Goal: Browse casually

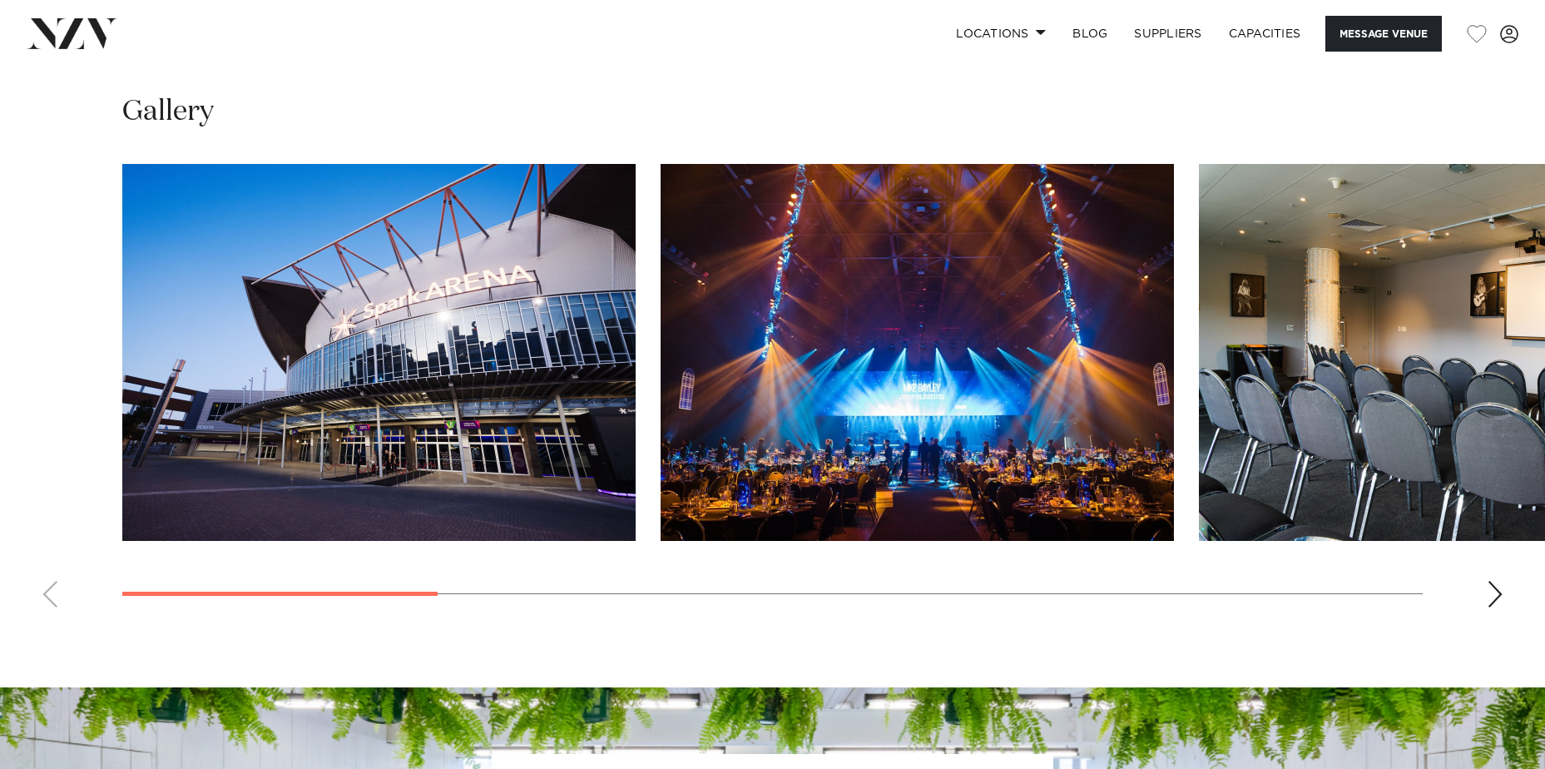
scroll to position [1581, 0]
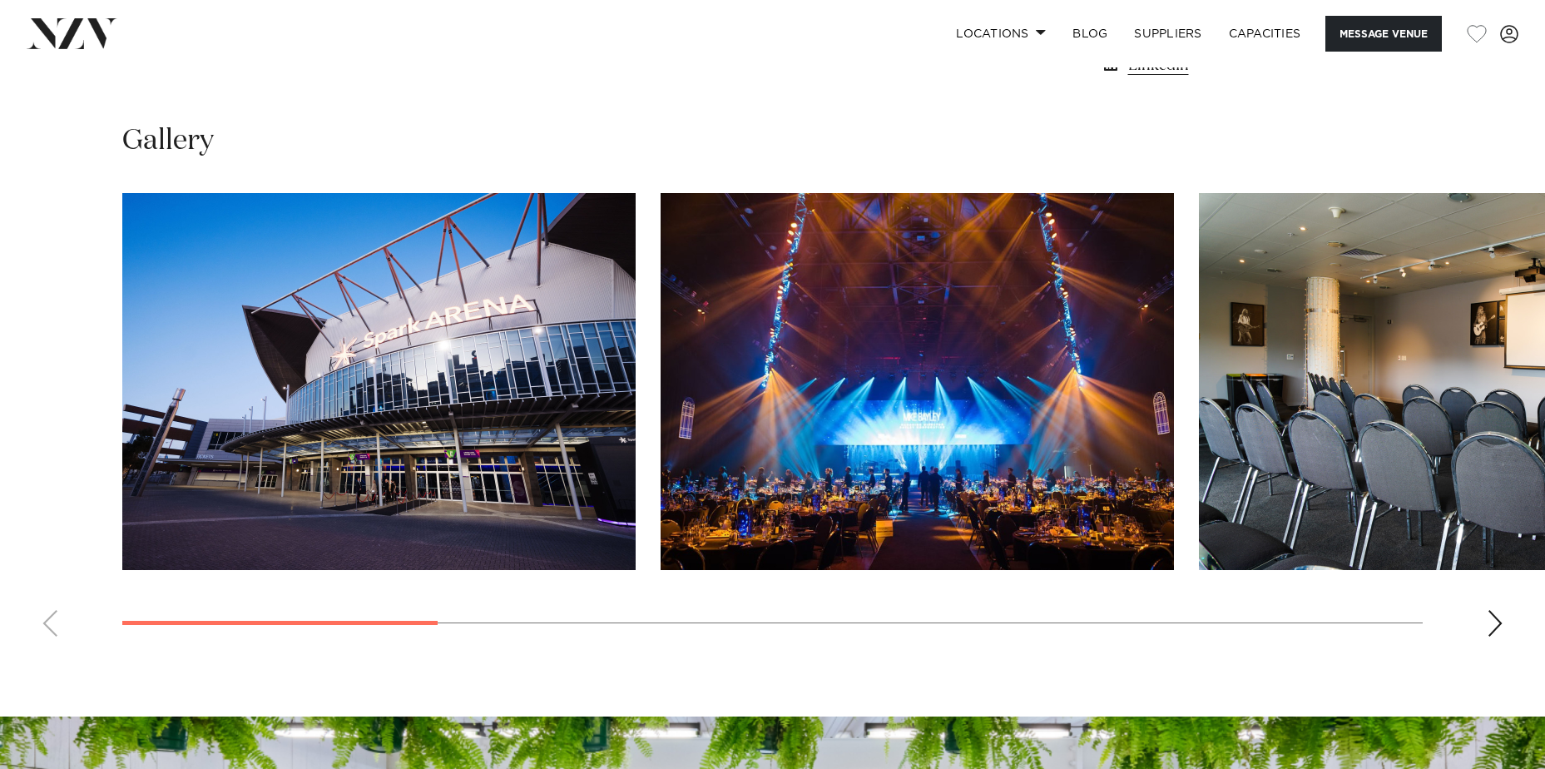
click at [1493, 621] on div "Next slide" at bounding box center [1495, 623] width 17 height 27
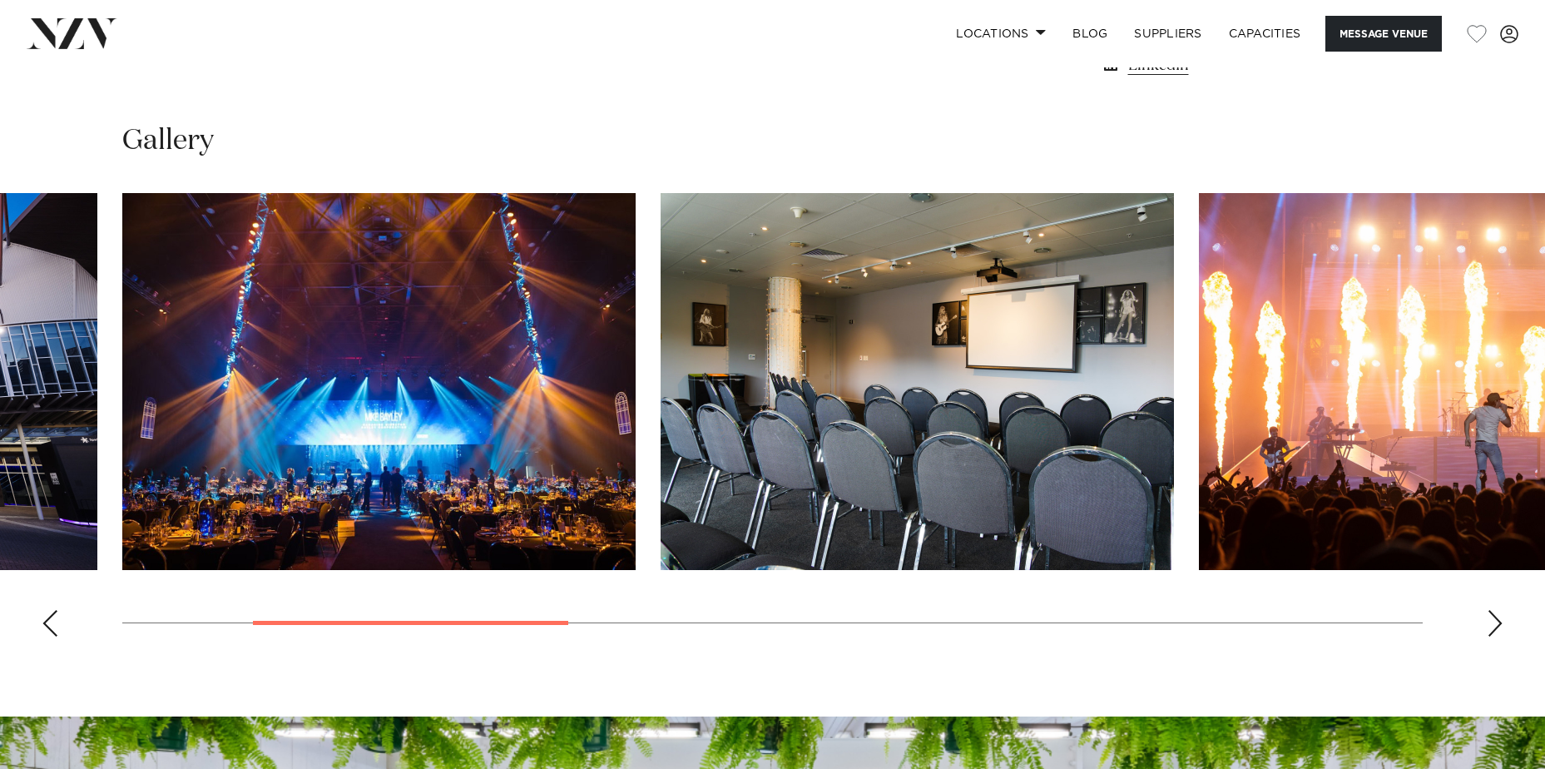
click at [1493, 621] on div "Next slide" at bounding box center [1495, 623] width 17 height 27
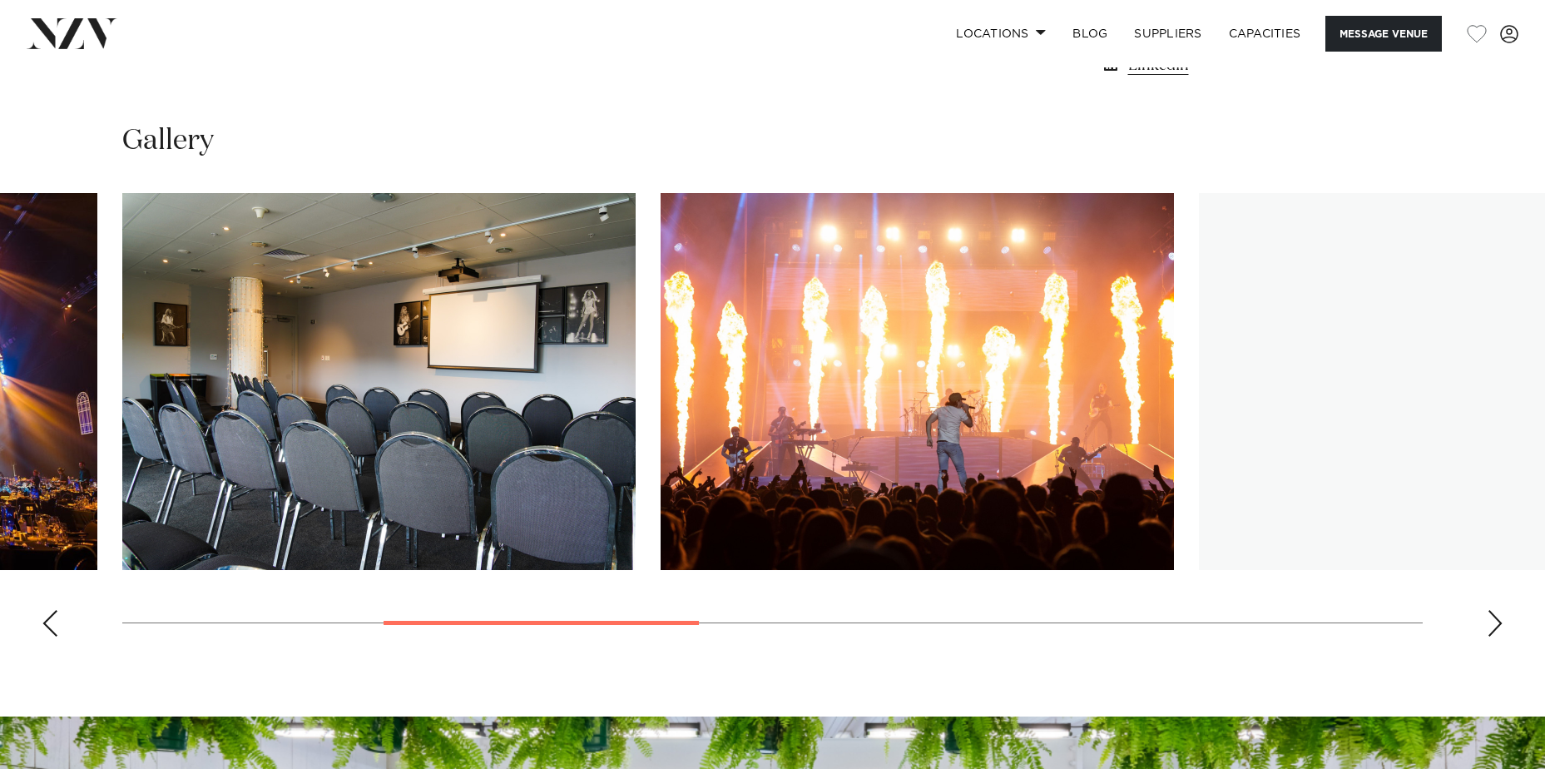
click at [1493, 621] on div "Next slide" at bounding box center [1495, 623] width 17 height 27
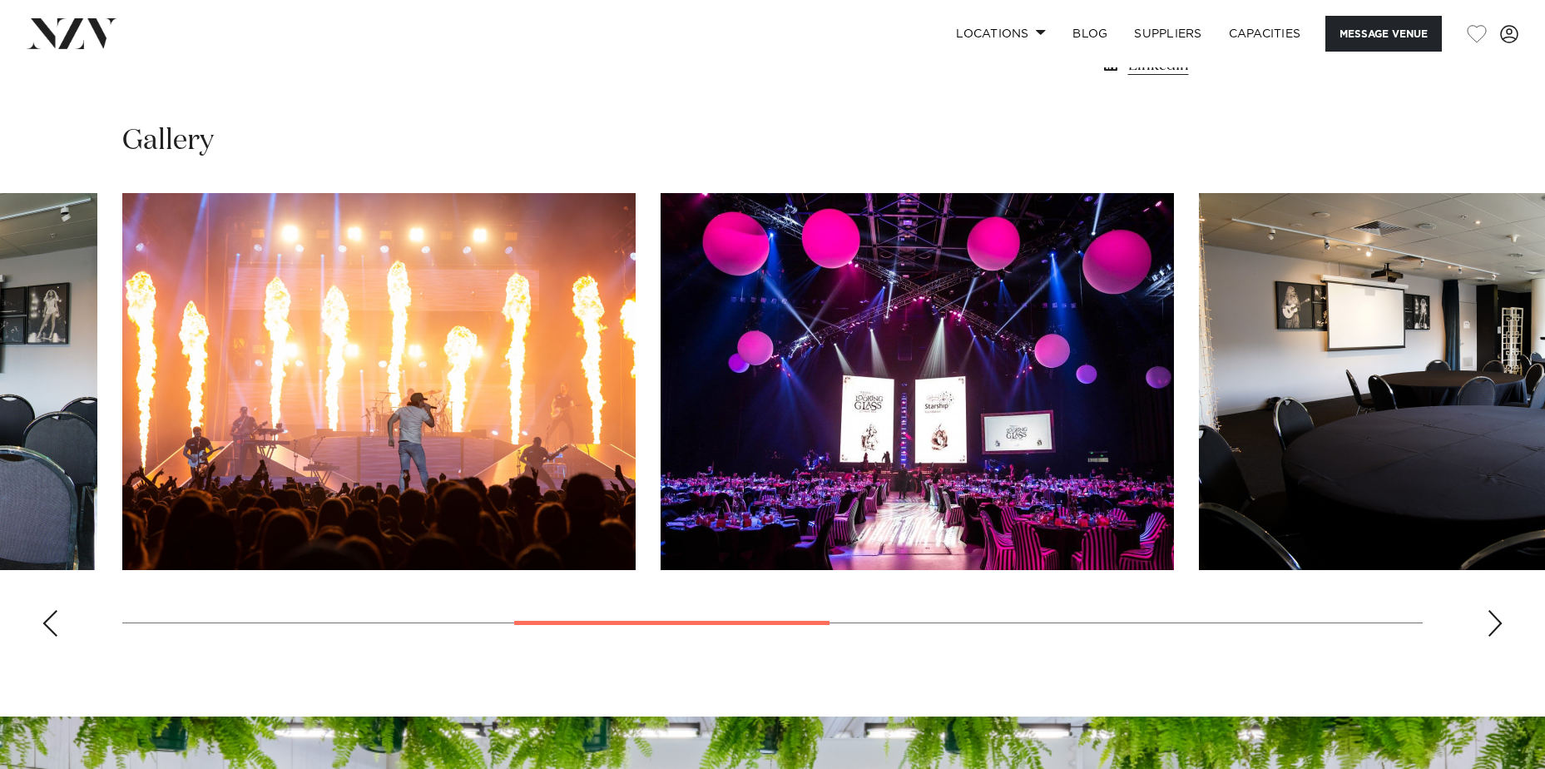
click at [1493, 621] on div "Next slide" at bounding box center [1495, 623] width 17 height 27
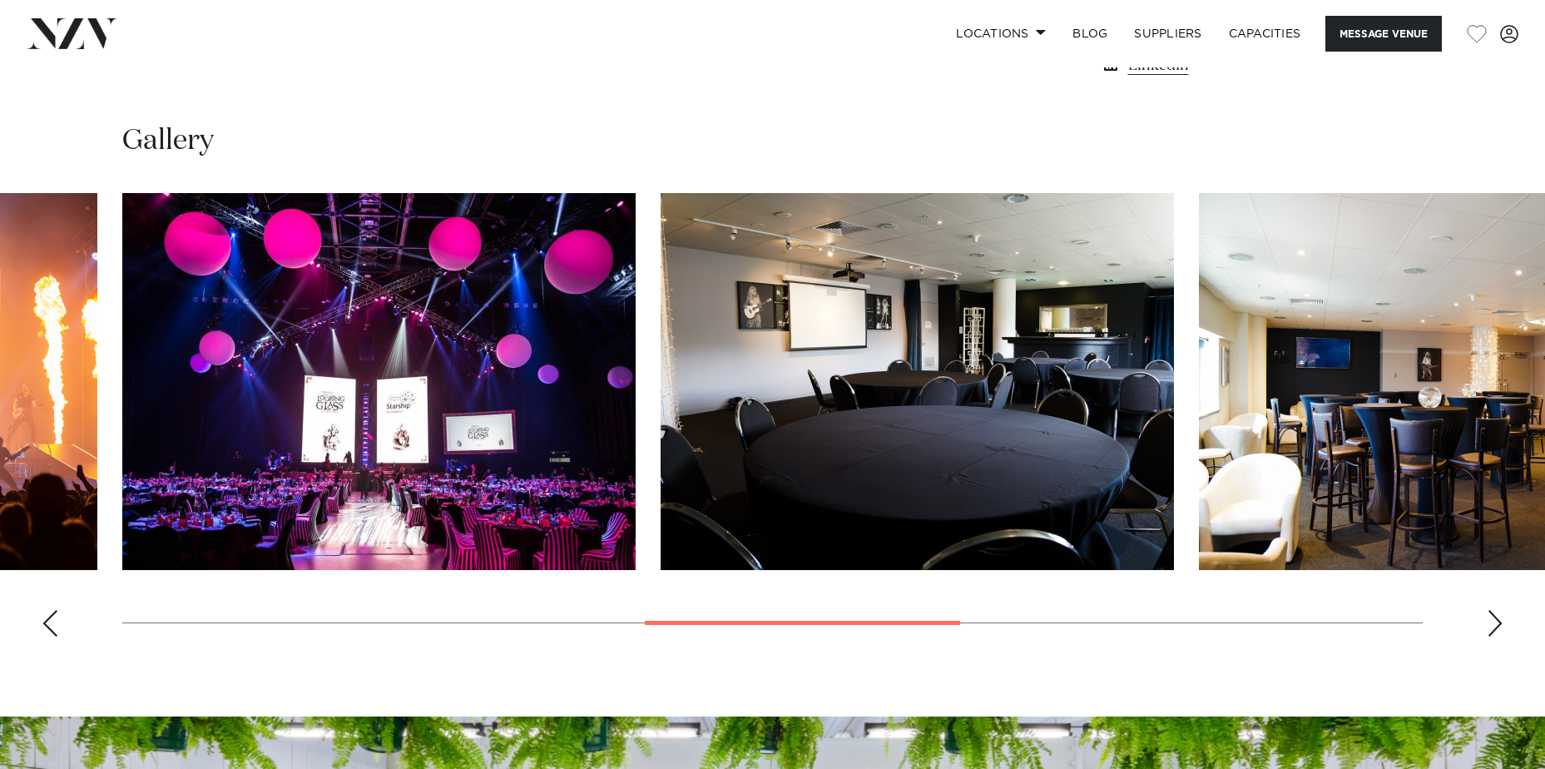
click at [1493, 621] on div "Next slide" at bounding box center [1495, 623] width 17 height 27
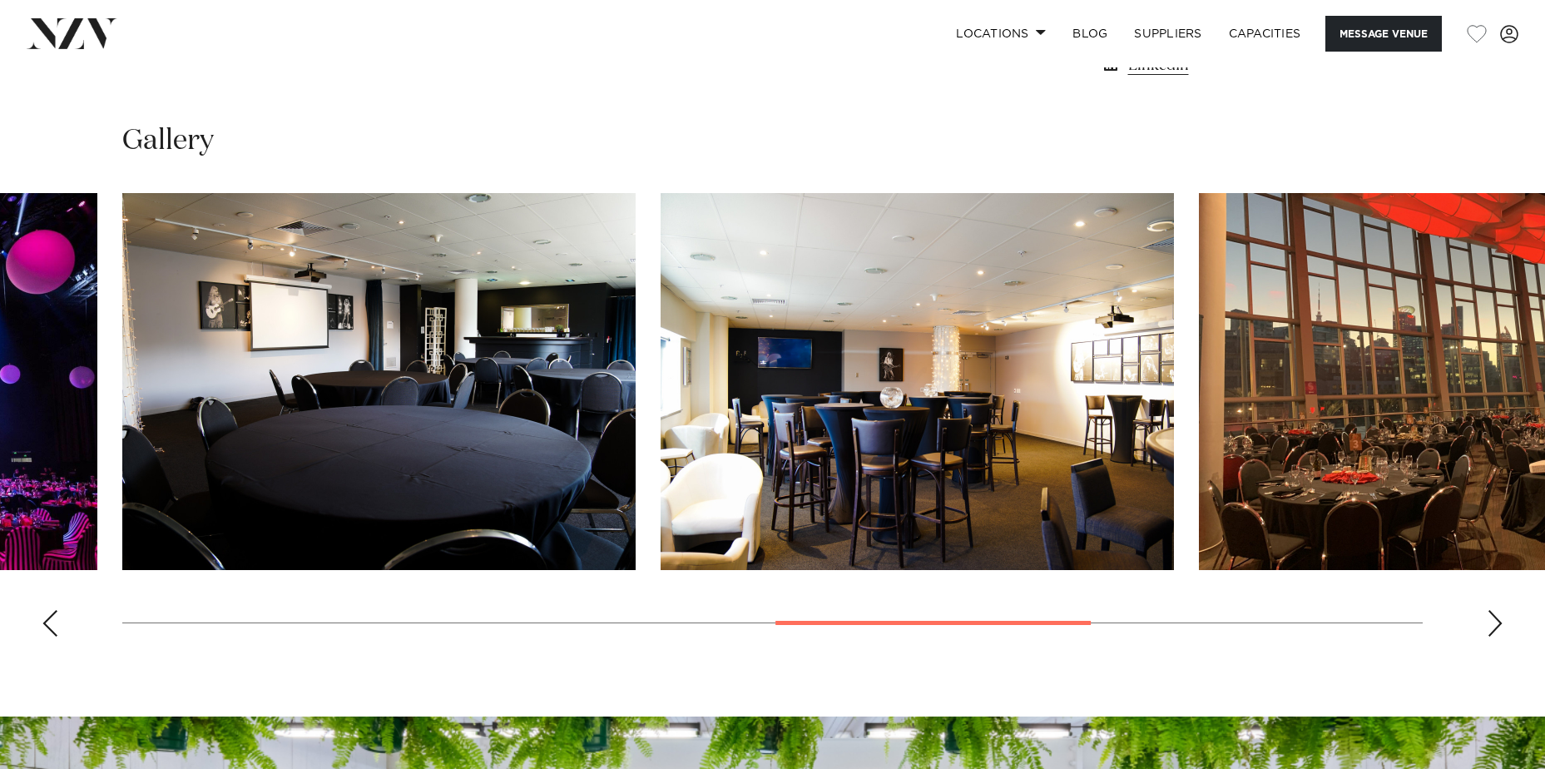
click at [1493, 621] on div "Next slide" at bounding box center [1495, 623] width 17 height 27
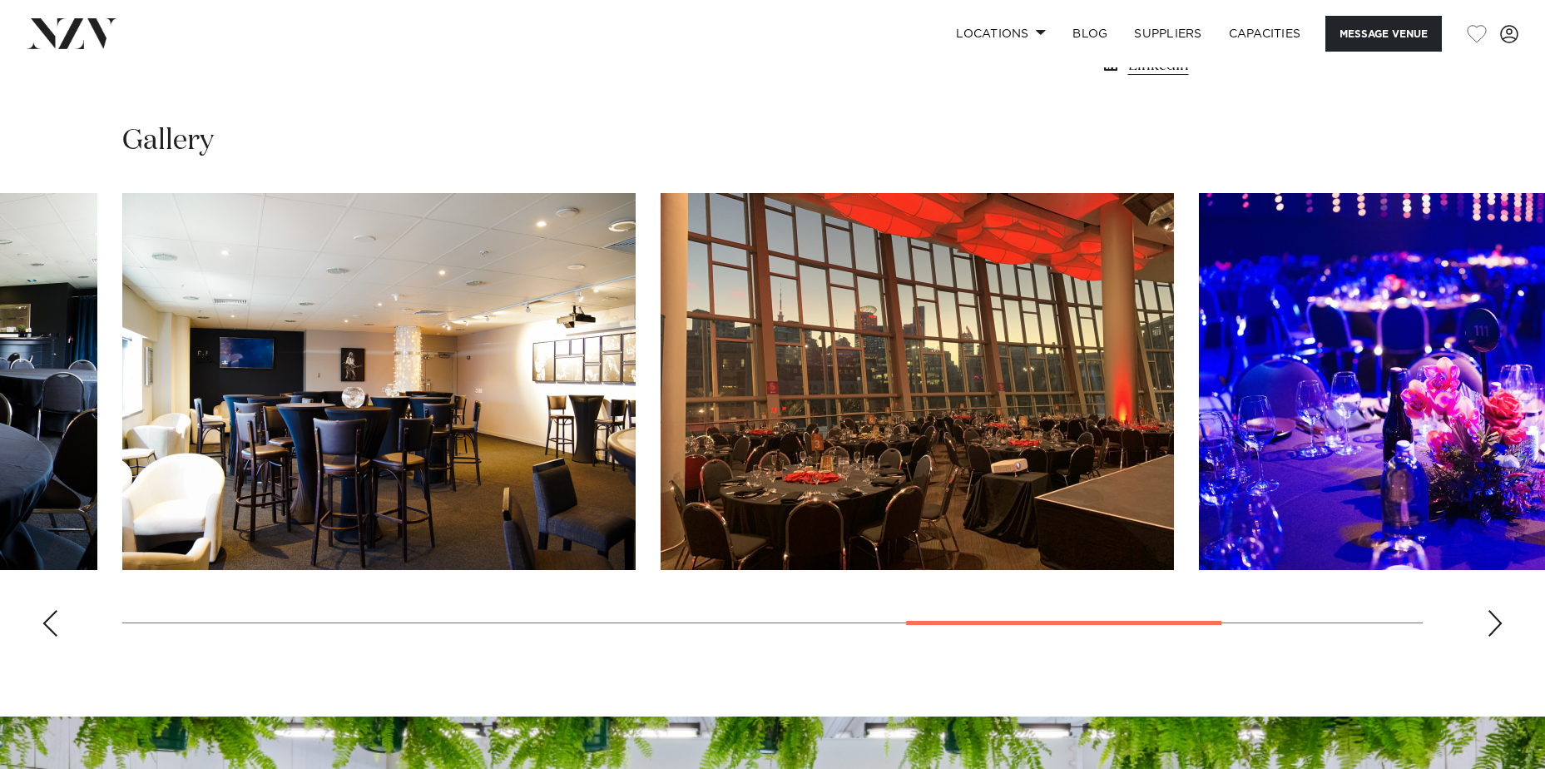
click at [1493, 621] on div "Next slide" at bounding box center [1495, 623] width 17 height 27
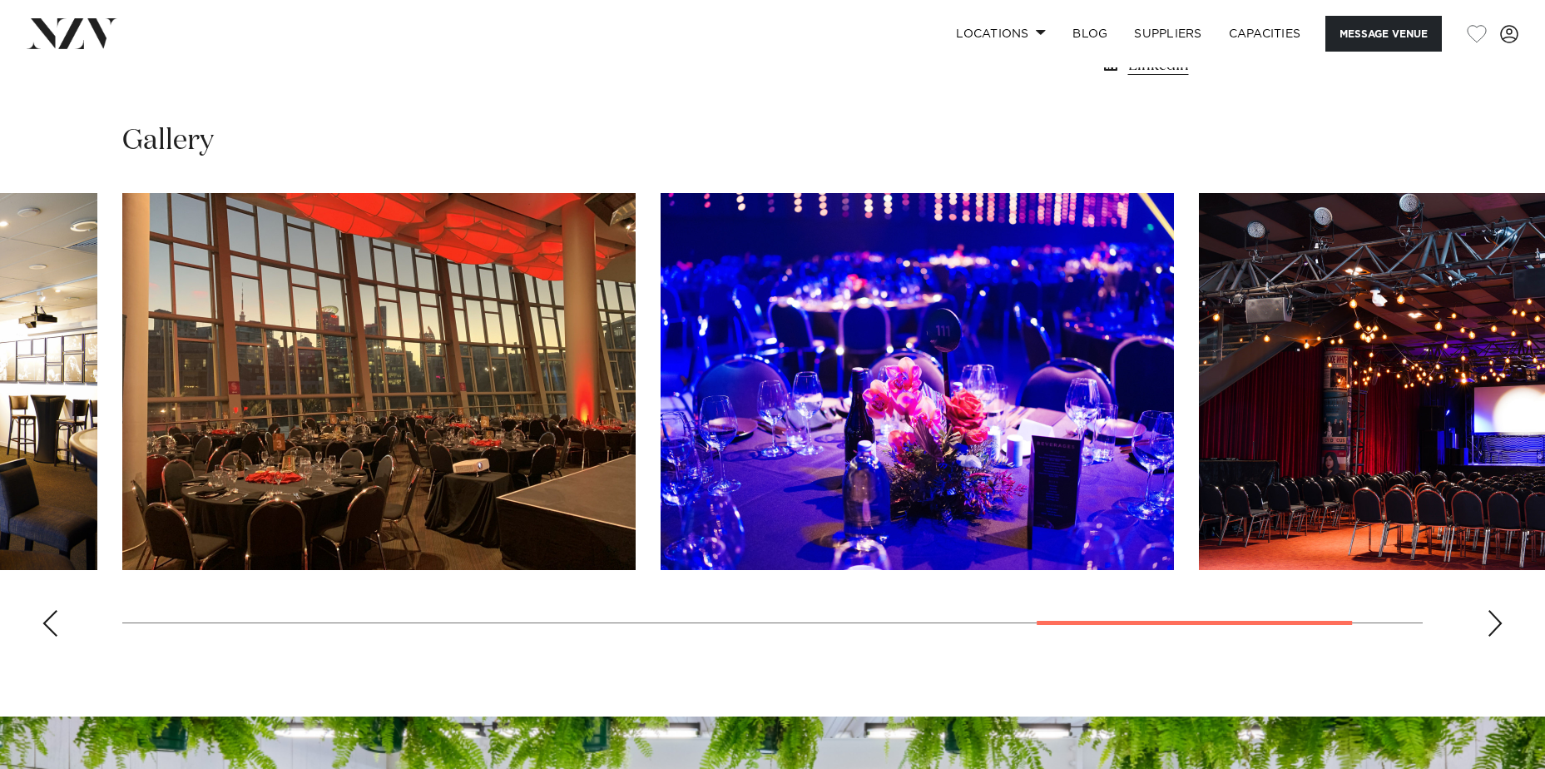
click at [1493, 621] on div "Next slide" at bounding box center [1495, 623] width 17 height 27
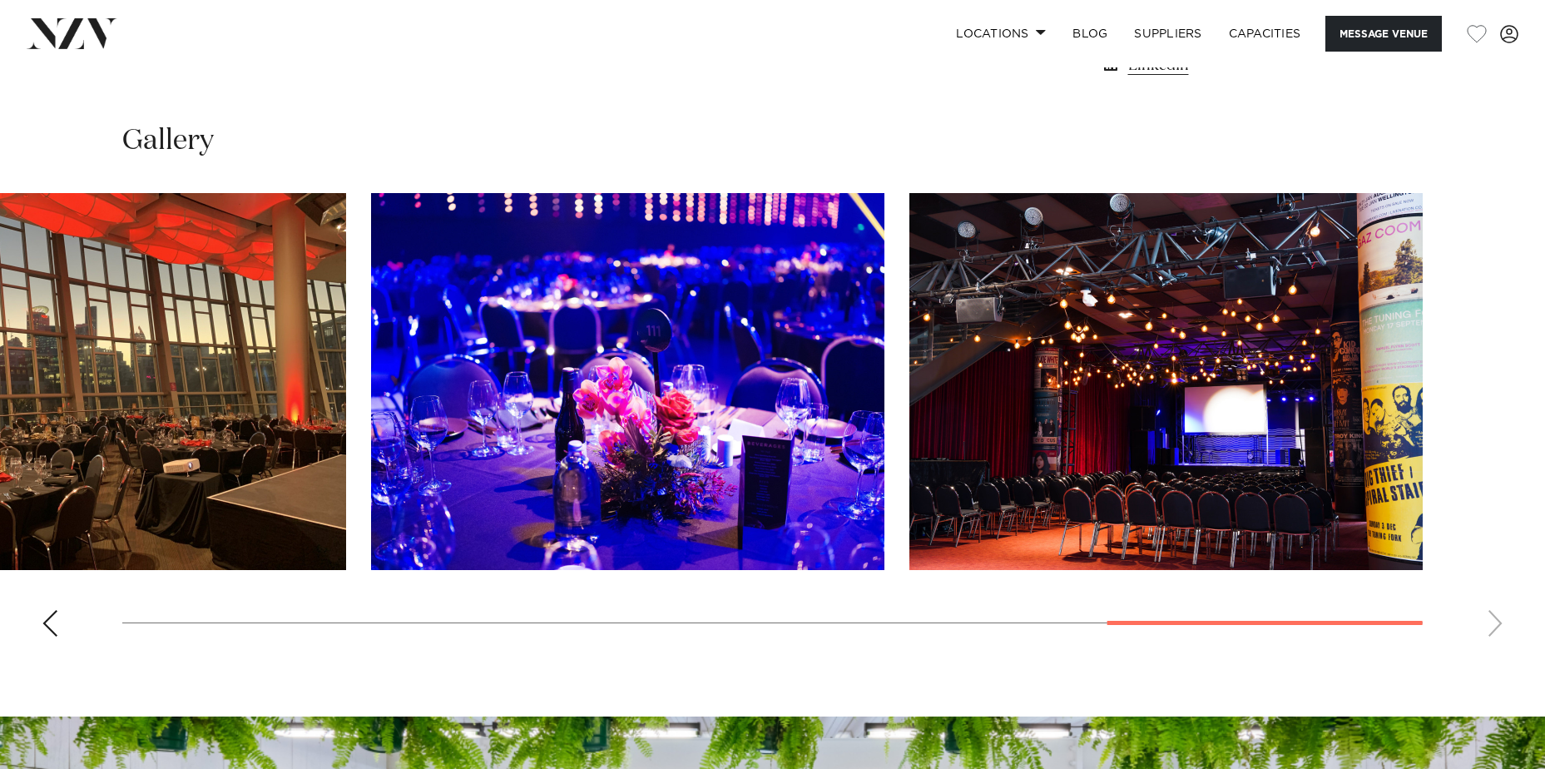
click at [1493, 621] on swiper-container at bounding box center [772, 421] width 1545 height 457
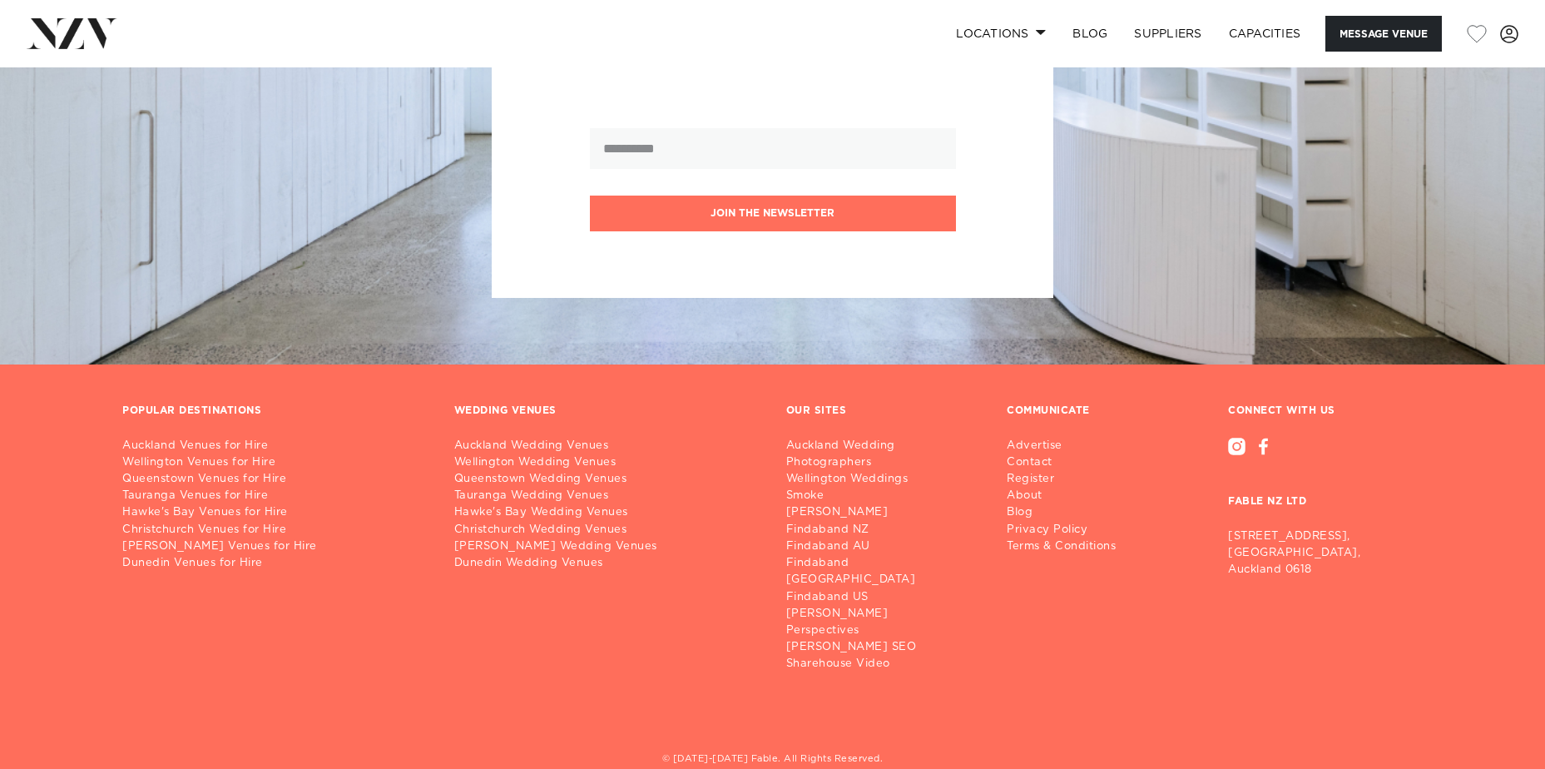
scroll to position [2460, 0]
